Goal: Find specific page/section: Find specific page/section

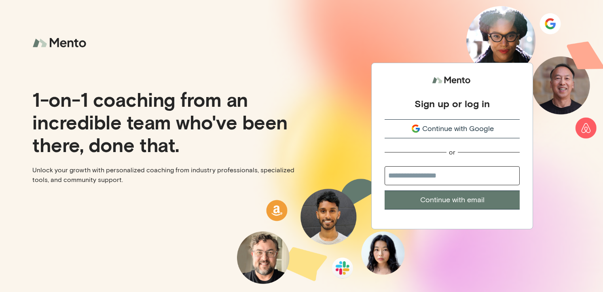
click at [440, 135] on button "Continue with Google" at bounding box center [452, 128] width 135 height 19
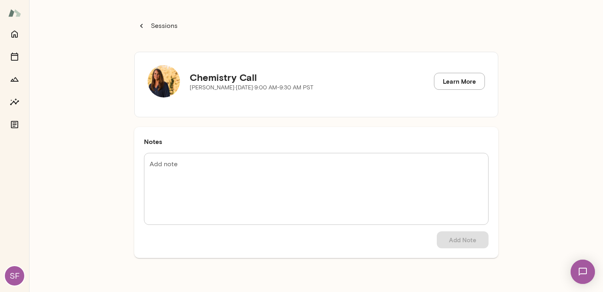
scroll to position [21, 0]
